Goal: Task Accomplishment & Management: Complete application form

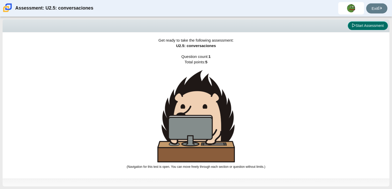
click at [348, 25] on button "Start Assessment" at bounding box center [368, 25] width 40 height 9
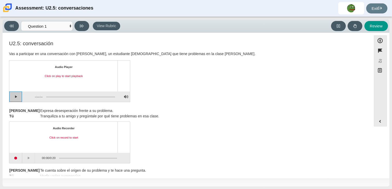
click at [18, 97] on button "Play" at bounding box center [15, 97] width 13 height 10
click at [18, 99] on button "Pause playback" at bounding box center [15, 97] width 13 height 10
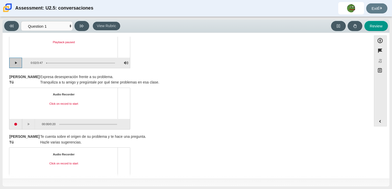
scroll to position [33, 0]
click at [15, 123] on button "Start recording" at bounding box center [15, 124] width 13 height 10
click at [5, 128] on div "U2.5: conversación Vas a participar en una conversación con [PERSON_NAME], un e…" at bounding box center [187, 189] width 364 height 365
click at [12, 127] on button "Stop recording" at bounding box center [15, 124] width 13 height 10
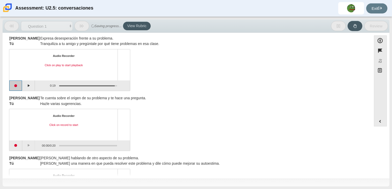
scroll to position [79, 0]
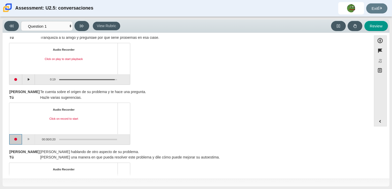
click at [14, 141] on button "Start recording" at bounding box center [15, 139] width 13 height 10
click at [15, 140] on button "Stop recording" at bounding box center [15, 139] width 13 height 10
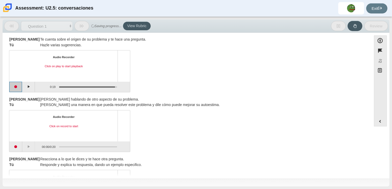
scroll to position [140, 0]
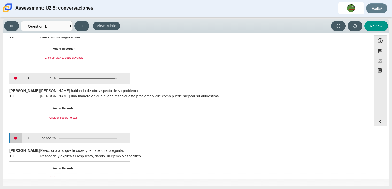
click at [14, 141] on button "Start recording" at bounding box center [15, 138] width 13 height 10
click at [16, 139] on button "Stop recording" at bounding box center [15, 138] width 13 height 10
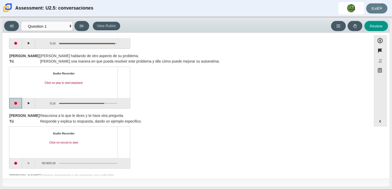
scroll to position [197, 0]
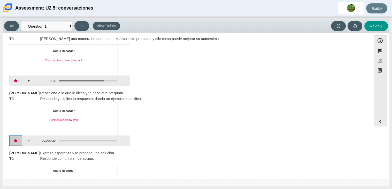
click at [16, 145] on button "Start recording" at bounding box center [15, 141] width 13 height 10
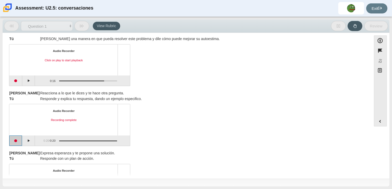
click at [16, 145] on button "Start recording" at bounding box center [15, 141] width 13 height 10
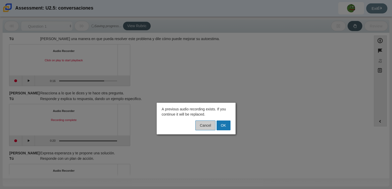
click at [204, 123] on button "Cancel" at bounding box center [205, 126] width 20 height 10
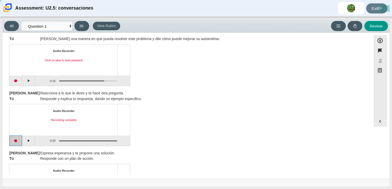
scroll to position [233, 0]
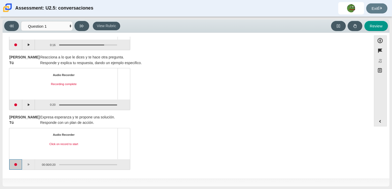
click at [18, 161] on button "Start recording" at bounding box center [15, 164] width 13 height 10
click at [18, 161] on button "Stop recording" at bounding box center [15, 164] width 13 height 10
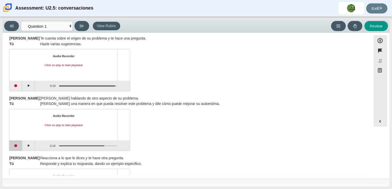
scroll to position [133, 0]
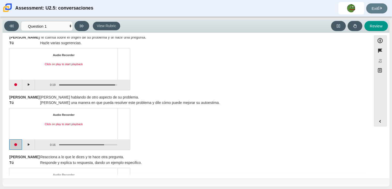
click at [14, 144] on button "Start recording" at bounding box center [15, 144] width 13 height 10
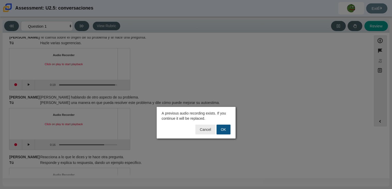
click at [227, 134] on button "OK" at bounding box center [224, 130] width 14 height 10
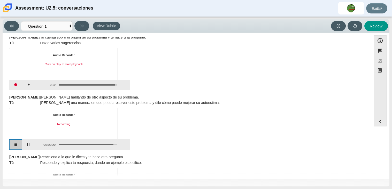
click at [16, 147] on button "Stop recording" at bounding box center [15, 144] width 13 height 10
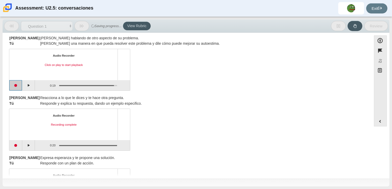
scroll to position [233, 0]
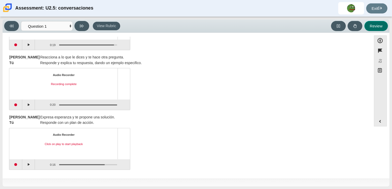
click at [375, 24] on button "Review" at bounding box center [377, 26] width 24 height 10
select select "review"
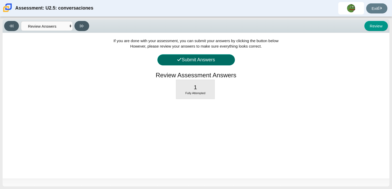
click at [214, 62] on button "Submit Answers" at bounding box center [196, 59] width 78 height 11
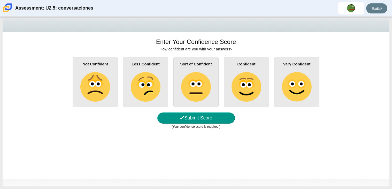
click at [116, 94] on div "Not Confident" at bounding box center [95, 82] width 45 height 50
click at [0, 0] on input "Not Confident" at bounding box center [0, 0] width 0 height 0
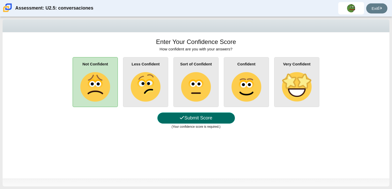
click at [203, 120] on button "Submit Score" at bounding box center [196, 117] width 78 height 11
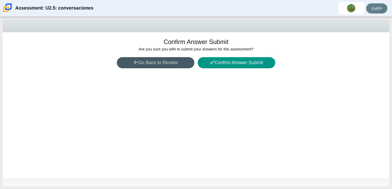
click at [232, 54] on div "Confirm Answer Submit Are you sure you with to submit your answers for this ass…" at bounding box center [196, 105] width 387 height 146
click at [230, 56] on div "Confirm Answer Submit Are you sure you with to submit your answers for this ass…" at bounding box center [196, 105] width 387 height 146
click at [230, 61] on button "Confirm Answer Submit" at bounding box center [237, 62] width 78 height 11
